Goal: Use online tool/utility: Utilize a website feature to perform a specific function

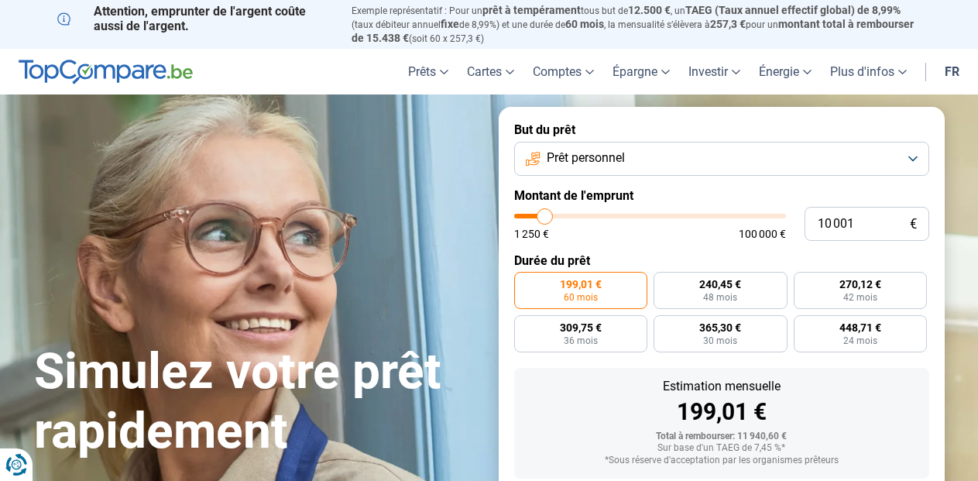
type input "56 250"
type input "56250"
click at [664, 217] on input "range" at bounding box center [650, 216] width 272 height 5
radio input "false"
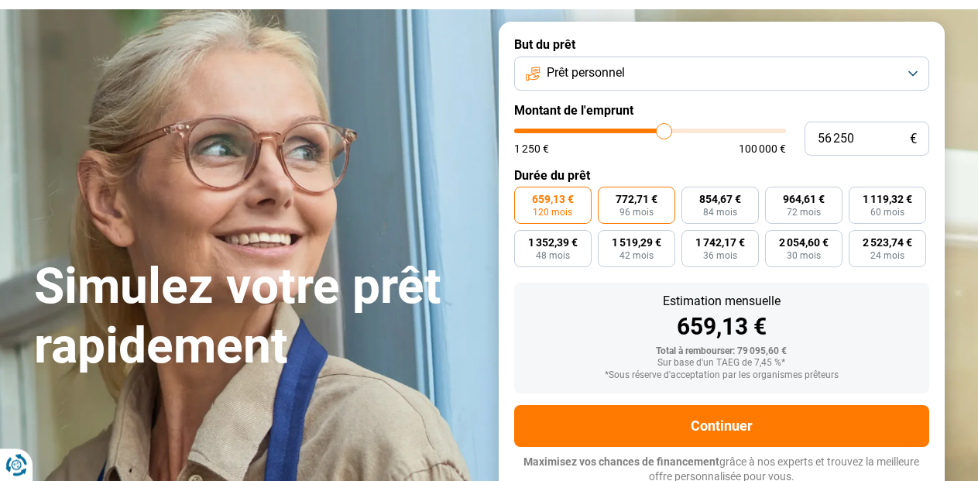
scroll to position [87, 0]
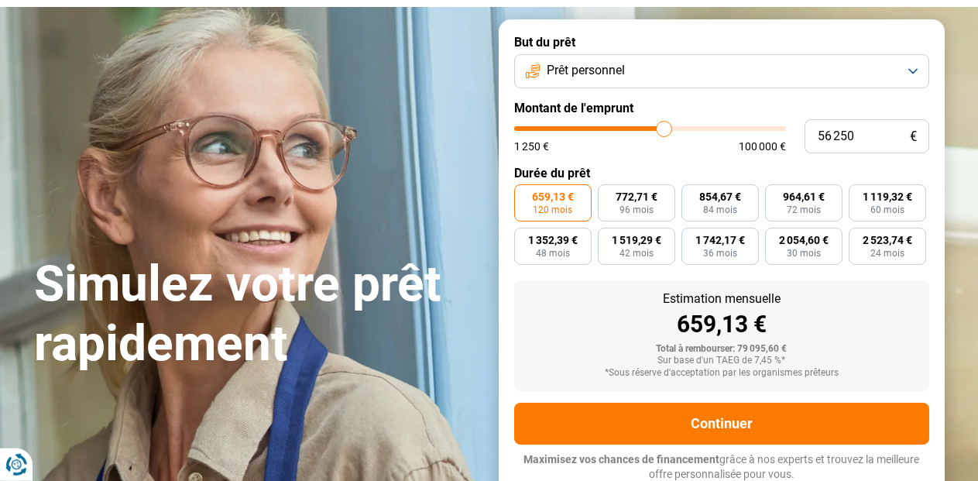
type input "52 500"
type input "52500"
click at [654, 128] on input "range" at bounding box center [650, 128] width 272 height 5
type input "50 500"
type input "50500"
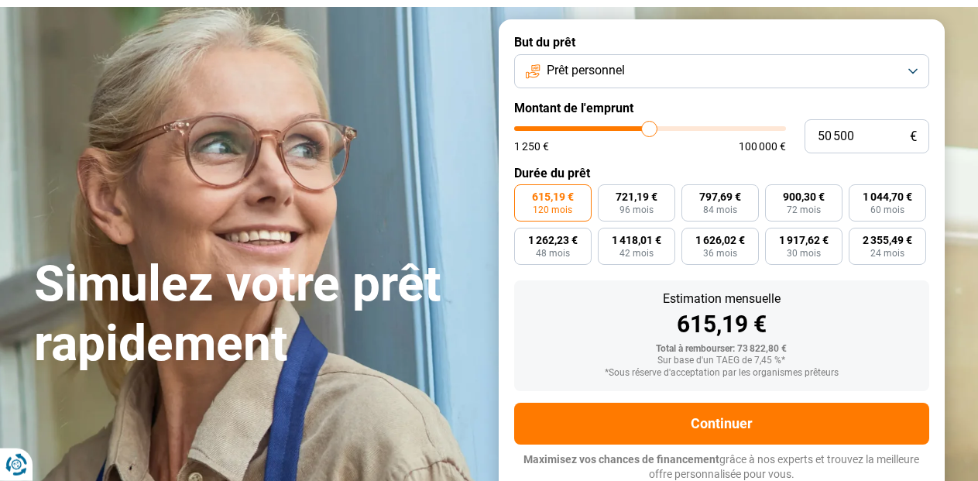
click at [649, 128] on input "range" at bounding box center [650, 128] width 272 height 5
